Goal: Information Seeking & Learning: Learn about a topic

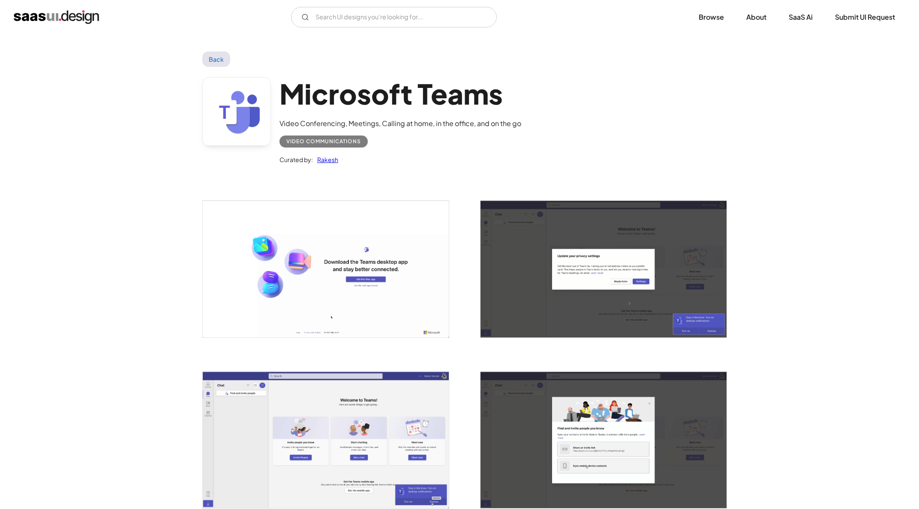
click at [366, 252] on img "open lightbox" at bounding box center [326, 269] width 246 height 136
click at [213, 52] on link "Back" at bounding box center [216, 58] width 28 height 15
click at [219, 60] on link "Back" at bounding box center [216, 58] width 28 height 15
click at [320, 141] on div "Video Communications" at bounding box center [323, 141] width 75 height 10
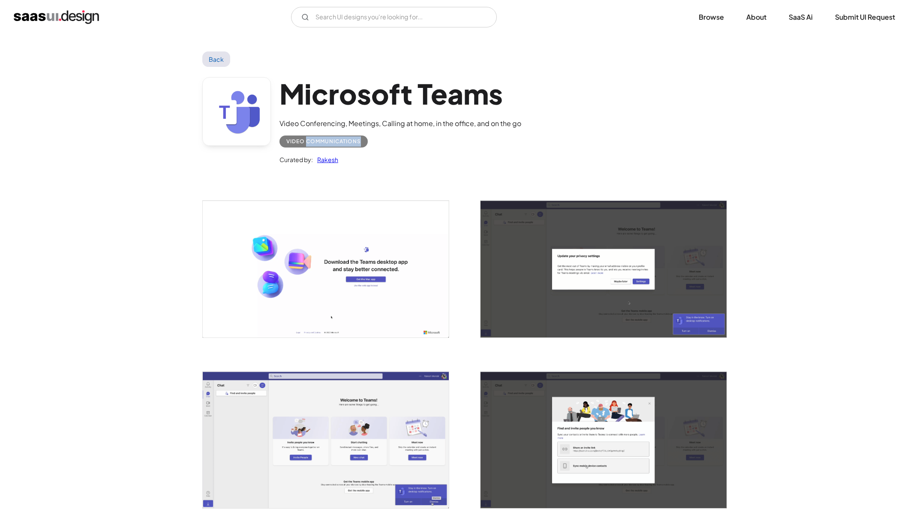
click at [320, 141] on div "Video Communications" at bounding box center [323, 141] width 75 height 10
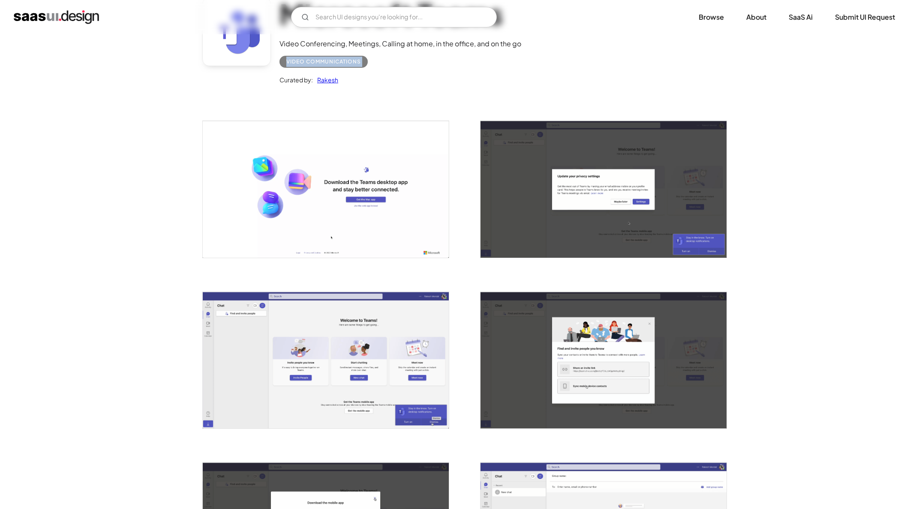
copy div "Video Communications"
click at [376, 195] on img "open lightbox" at bounding box center [326, 189] width 246 height 136
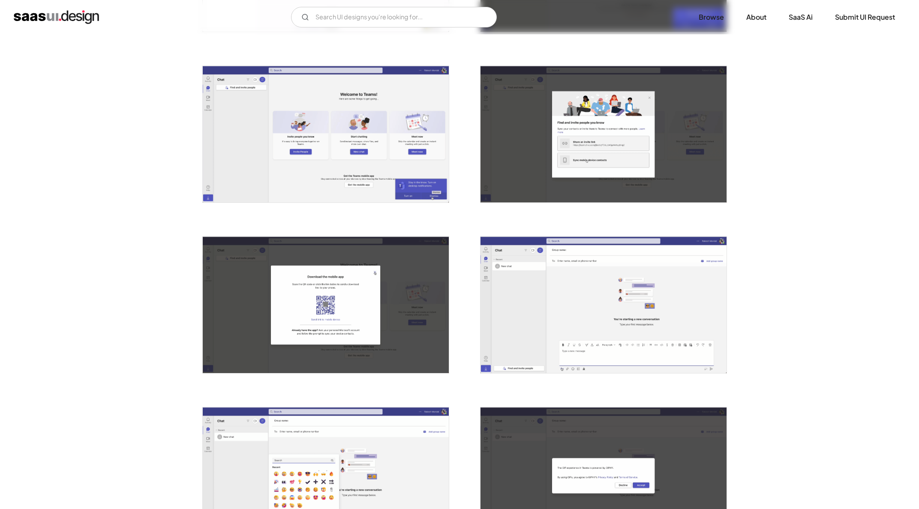
scroll to position [0, 0]
